Goal: Transaction & Acquisition: Purchase product/service

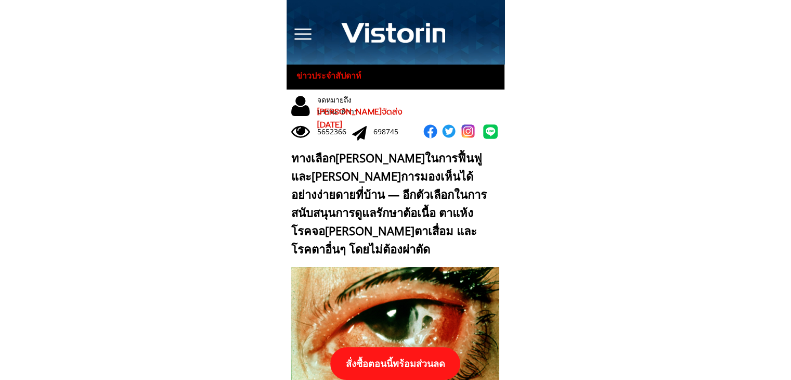
click at [384, 370] on p "สั่งซื้อตอนนี้พร้อมส่วนลด" at bounding box center [395, 363] width 130 height 33
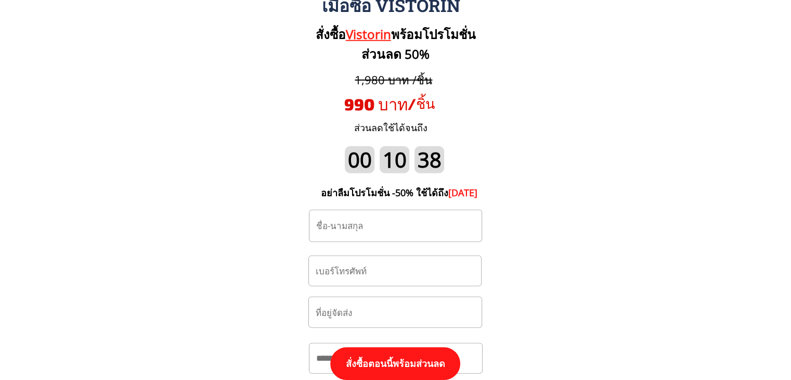
scroll to position [10850, 0]
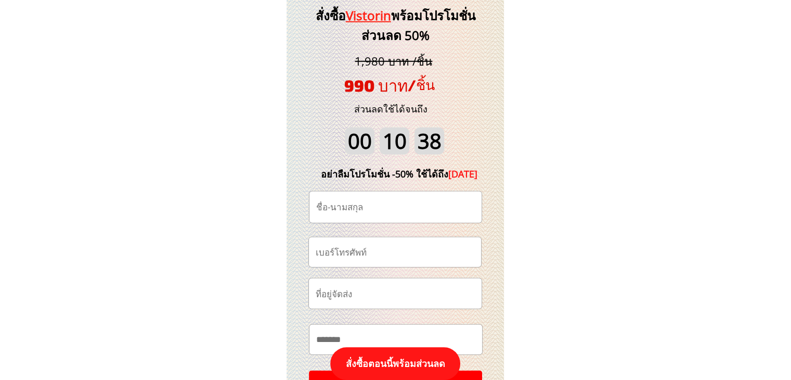
drag, startPoint x: 389, startPoint y: 231, endPoint x: 390, endPoint y: 246, distance: 15.1
click at [389, 235] on form "**********" at bounding box center [395, 296] width 174 height 211
click at [391, 246] on input "tel" at bounding box center [395, 252] width 164 height 30
type input "0925413054"
click at [406, 197] on input "text" at bounding box center [396, 206] width 164 height 31
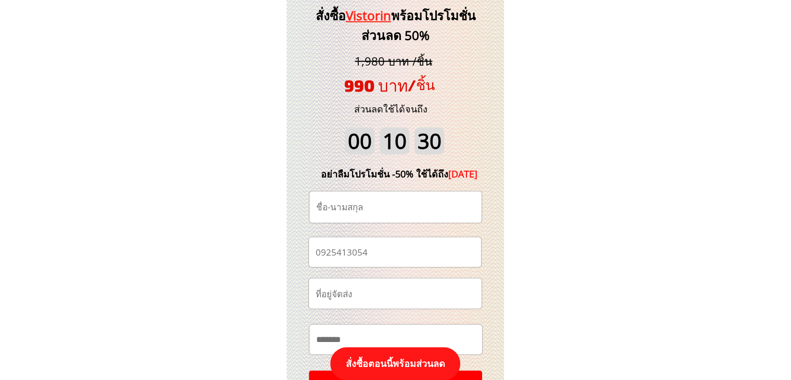
paste input "[PERSON_NAME] ผสม"
type input "[PERSON_NAME] ผสม"
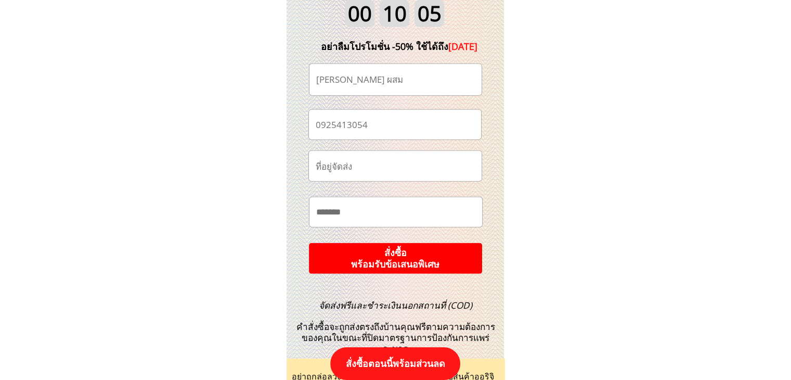
scroll to position [11006, 0]
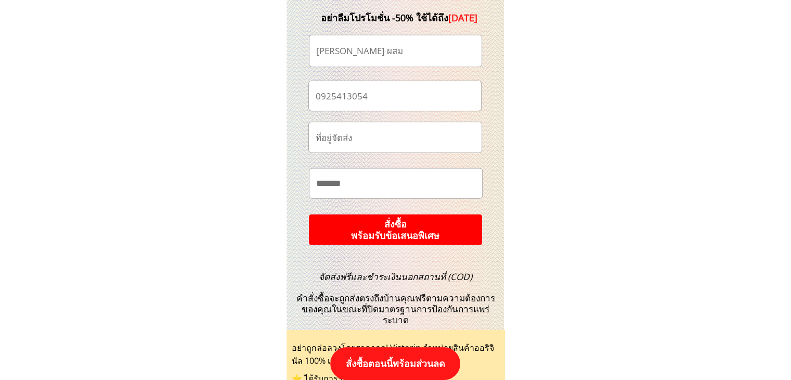
click at [374, 143] on input "text" at bounding box center [395, 137] width 164 height 30
paste input "41.หมู่.4.บ้านนาท่อน.ต.นาพึง.อ.นาแห้ว.จ.เลย.42170.โทร."
type input "41.หมู่.4.บ้านนาท่อน.ต.นาพึง.อ.นาแห้ว.จ.เลย.42170.โทร."
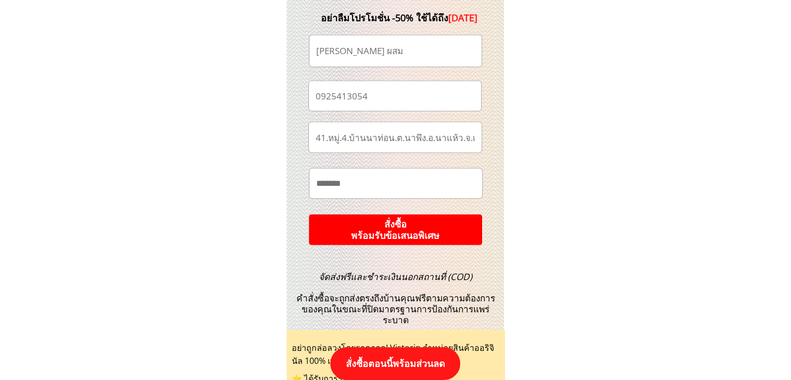
click at [408, 227] on p "สั่งซื้อ พร้อมรับข้อเสนอพิเศษ" at bounding box center [395, 229] width 174 height 31
